Goal: Task Accomplishment & Management: Use online tool/utility

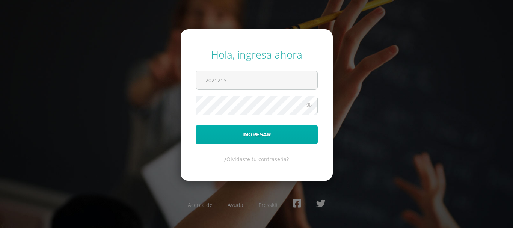
type input "2021215"
click at [265, 138] on button "Ingresar" at bounding box center [257, 134] width 122 height 19
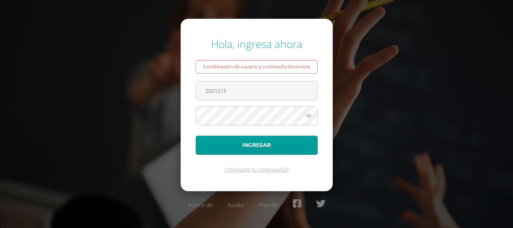
click at [311, 116] on icon at bounding box center [309, 115] width 10 height 9
click at [196, 135] on button "Ingresar" at bounding box center [257, 144] width 122 height 19
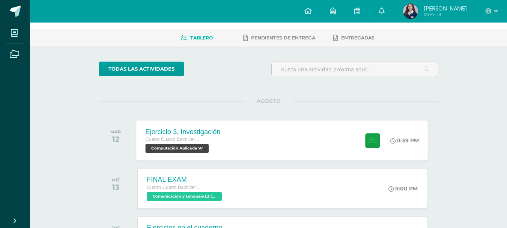
scroll to position [75, 0]
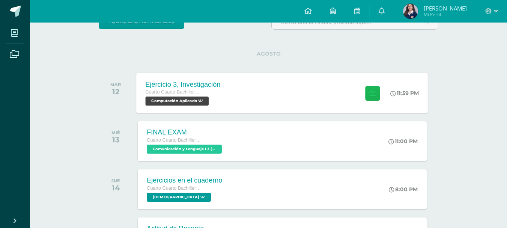
click at [373, 94] on icon at bounding box center [373, 93] width 8 height 6
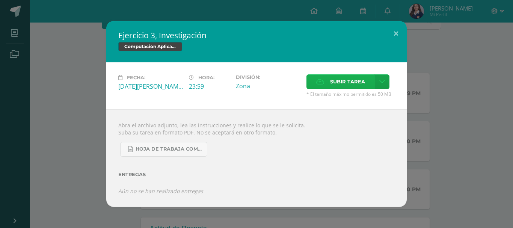
click at [340, 81] on span "Subir tarea" at bounding box center [347, 82] width 35 height 14
click at [0, 0] on input "Subir tarea" at bounding box center [0, 0] width 0 height 0
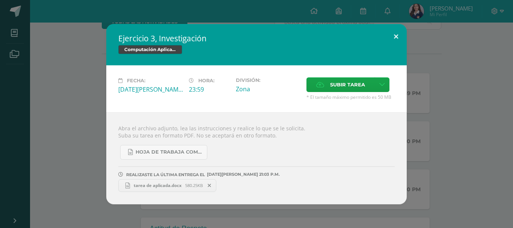
click at [396, 28] on button at bounding box center [395, 37] width 21 height 26
